Goal: Information Seeking & Learning: Check status

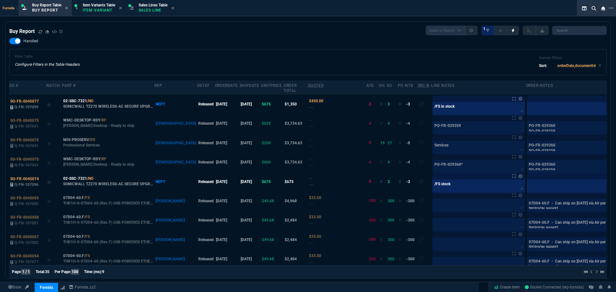
select select "1: BROV"
drag, startPoint x: 0, startPoint y: 0, endPoint x: 257, endPoint y: 89, distance: 272.5
click at [283, 89] on div "Order Total" at bounding box center [294, 88] width 22 height 10
click at [238, 52] on div "Filter Table Configure Filters in the Table Headers Current Filters Sort: order…" at bounding box center [307, 62] width 597 height 26
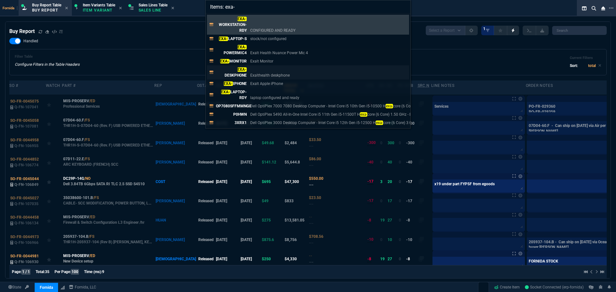
type input "Items: exa-"
click at [296, 75] on link "EXA- DESKPHONE Exalthealth deskphone" at bounding box center [308, 72] width 202 height 14
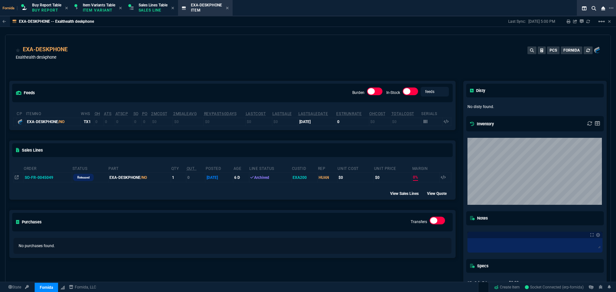
drag, startPoint x: 36, startPoint y: 177, endPoint x: 225, endPoint y: 74, distance: 214.9
click at [36, 177] on td "SO-FR-0045049" at bounding box center [47, 178] width 49 height 10
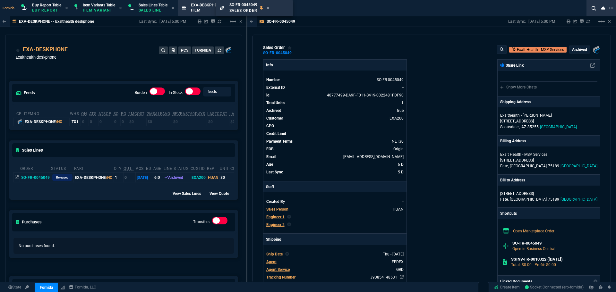
drag, startPoint x: 253, startPoint y: 9, endPoint x: 217, endPoint y: 8, distance: 35.6
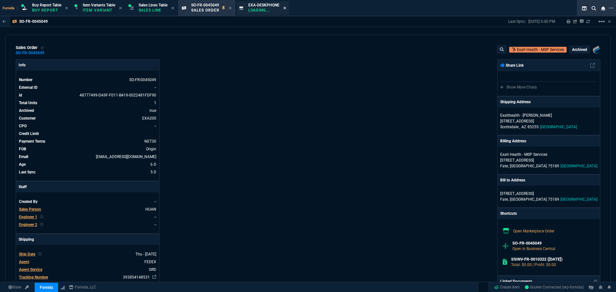
click at [286, 9] on icon at bounding box center [284, 8] width 3 height 4
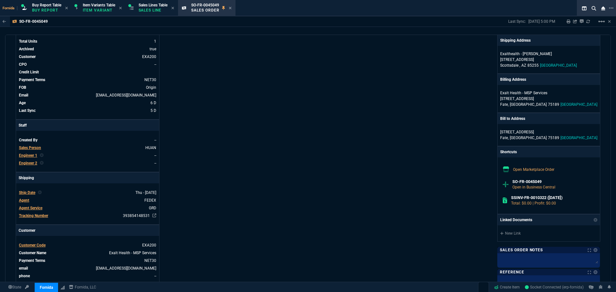
scroll to position [96, 0]
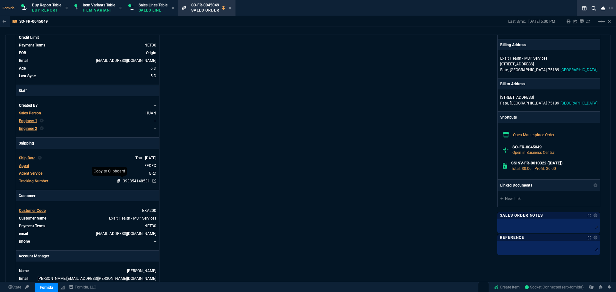
click at [117, 182] on icon at bounding box center [119, 181] width 4 height 4
click at [247, 112] on div "Info Number SO-FR-0045049 External ID -- id 48777499-DA9F-F011-B419-0022481FDF9…" at bounding box center [162, 129] width 292 height 332
drag, startPoint x: 150, startPoint y: 11, endPoint x: 239, endPoint y: 16, distance: 89.0
click at [151, 11] on p "Sales Line" at bounding box center [153, 10] width 29 height 5
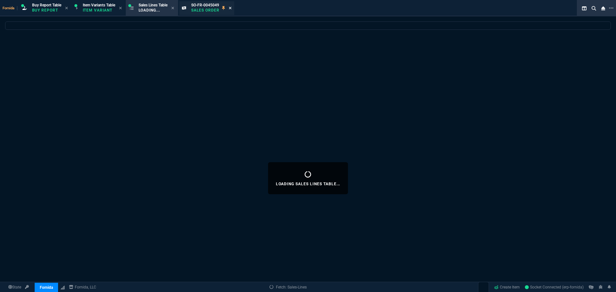
click at [231, 8] on icon at bounding box center [230, 8] width 3 height 3
select select
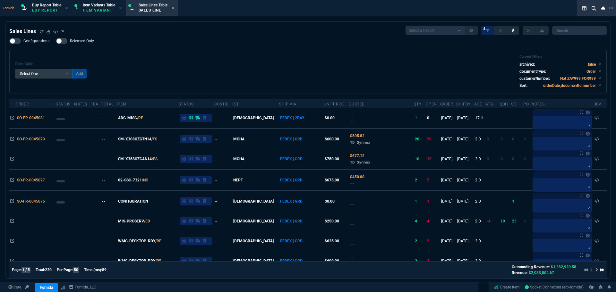
click at [278, 77] on div "Filter Table Select One Add Filter () Age () ATS () Cond (itemVariantCode) Cust…" at bounding box center [308, 72] width 586 height 34
click at [200, 50] on div "Filter Table Select One Add Filter () Age () ATS () Cond (itemVariantCode) Cust…" at bounding box center [307, 71] width 597 height 45
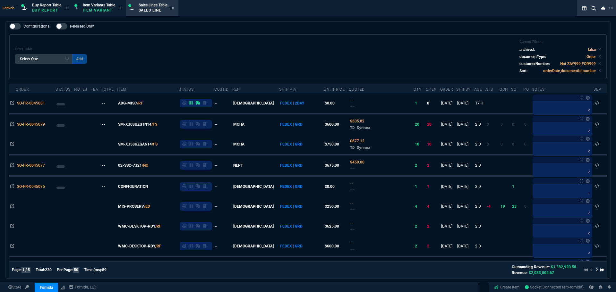
scroll to position [0, 0]
